Goal: Check status: Check status

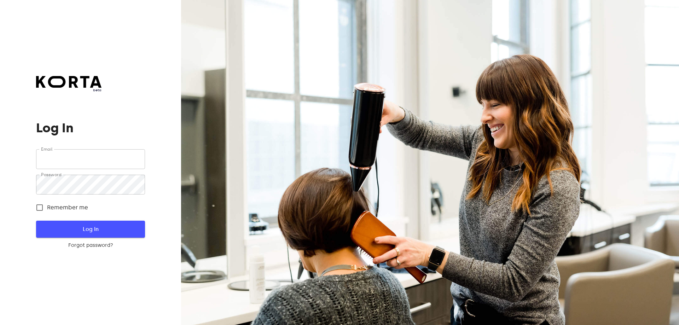
type input "[EMAIL_ADDRESS][DOMAIN_NAME]"
click at [94, 225] on span "Log In" at bounding box center [90, 229] width 86 height 9
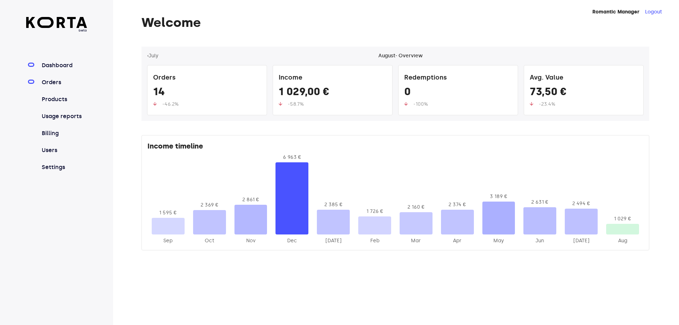
click at [53, 80] on link "Orders" at bounding box center [63, 82] width 47 height 8
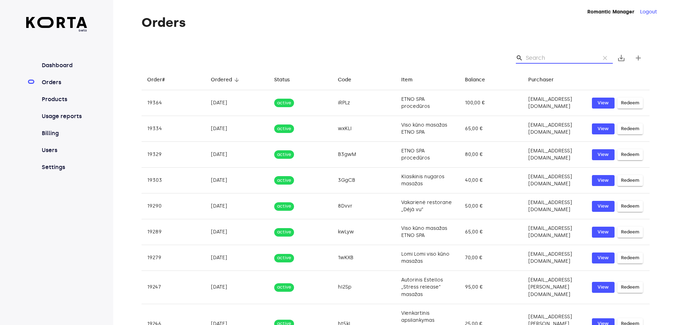
click at [528, 57] on input "Search" at bounding box center [559, 57] width 69 height 11
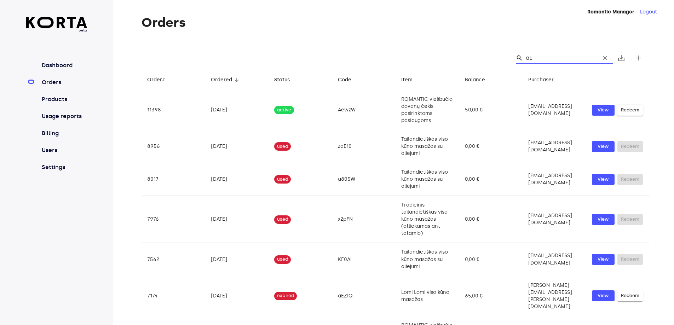
type input "a"
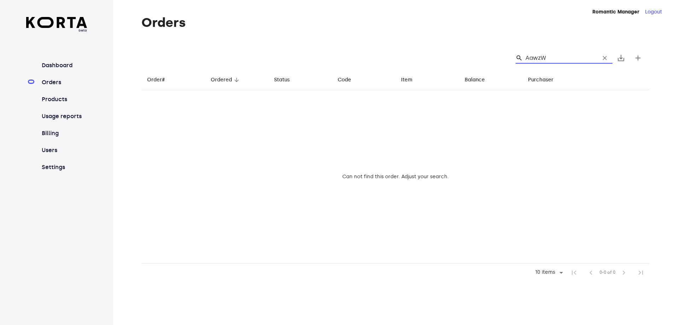
type input "AawzW"
click at [534, 58] on input "AawzW" at bounding box center [559, 57] width 69 height 11
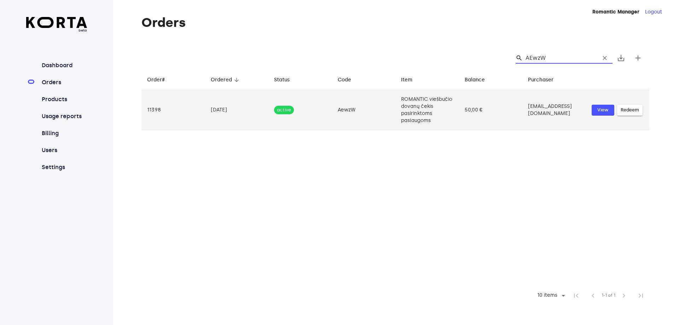
type input "AEwzW"
click at [417, 105] on td "ROMANTIC viešbučio dovanų čekis pasirinktoms paslaugoms" at bounding box center [427, 110] width 64 height 40
